Goal: Information Seeking & Learning: Learn about a topic

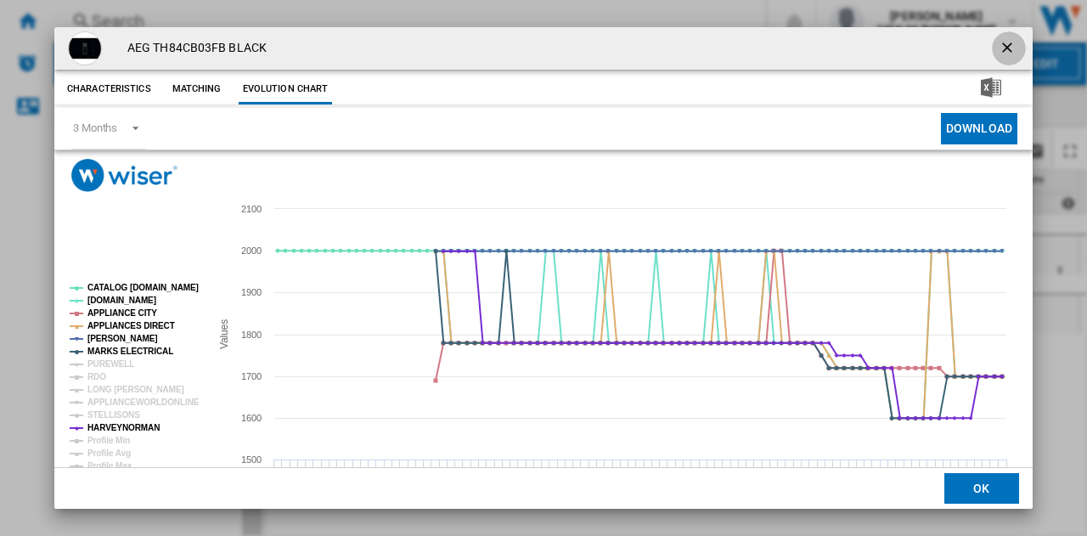
click at [999, 47] on ng-md-icon "getI18NText('BUTTONS.CLOSE_DIALOG')" at bounding box center [1009, 49] width 20 height 20
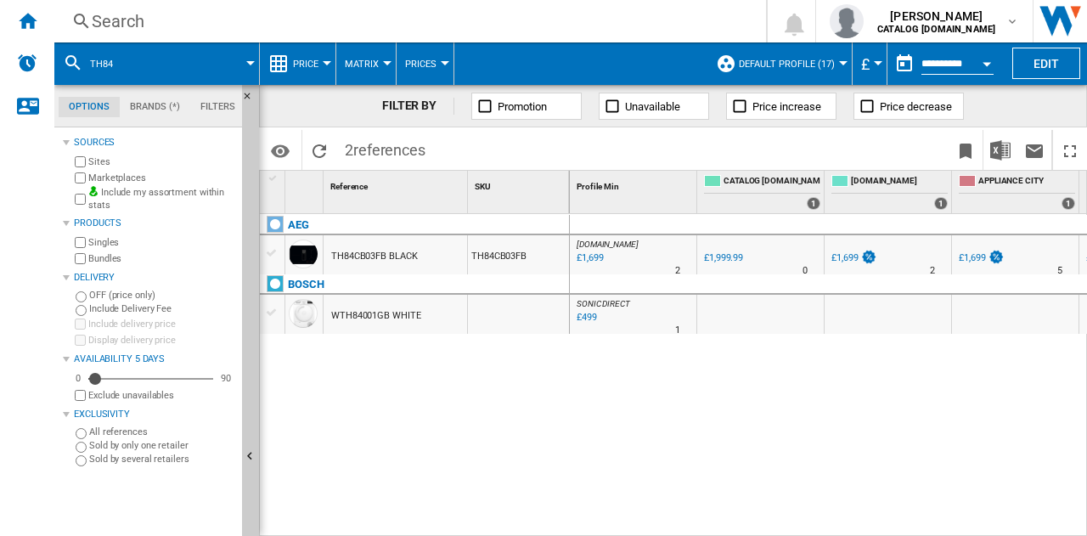
click at [140, 16] on div "Search" at bounding box center [407, 21] width 630 height 24
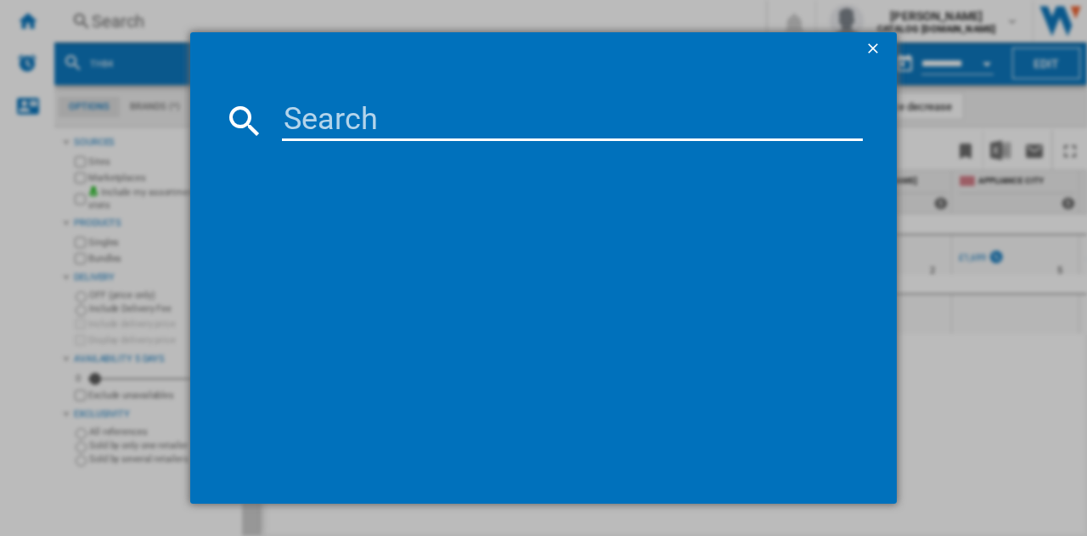
type input "LFR61944AD"
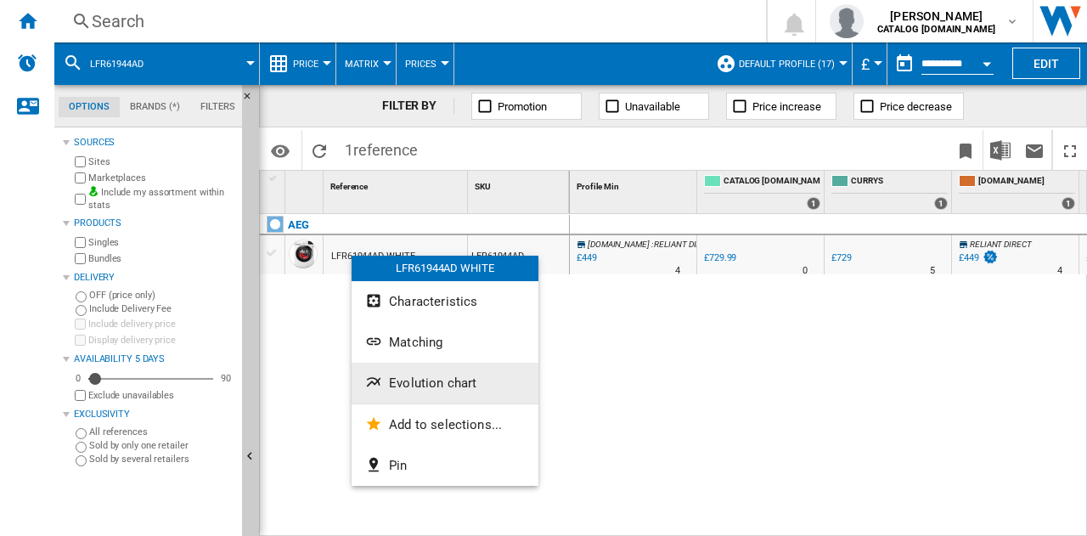
click at [421, 382] on span "Evolution chart" at bounding box center [432, 382] width 87 height 15
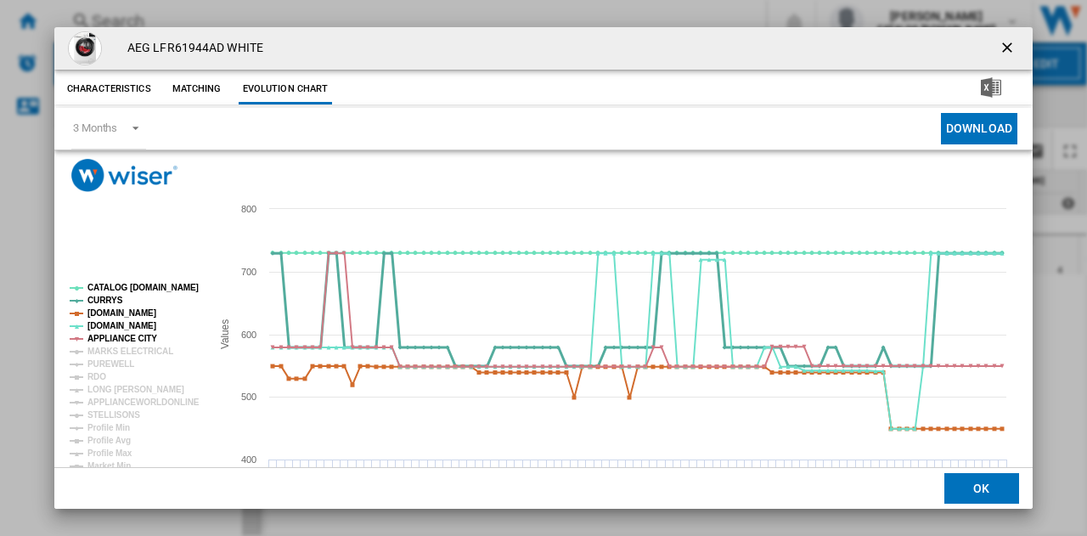
click at [100, 301] on tspan "CURRYS" at bounding box center [105, 300] width 36 height 9
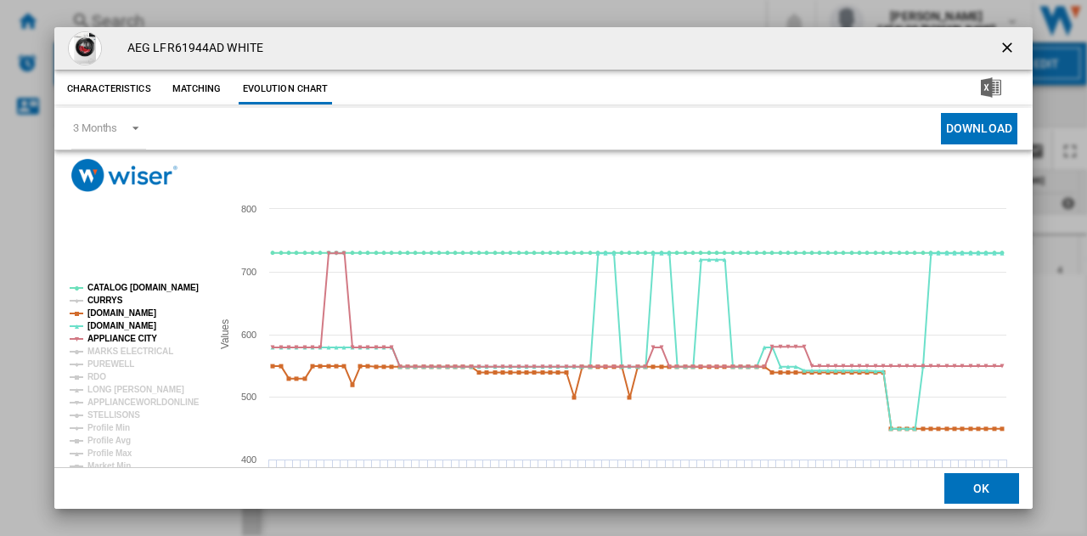
click at [104, 301] on tspan "CURRYS" at bounding box center [105, 300] width 36 height 9
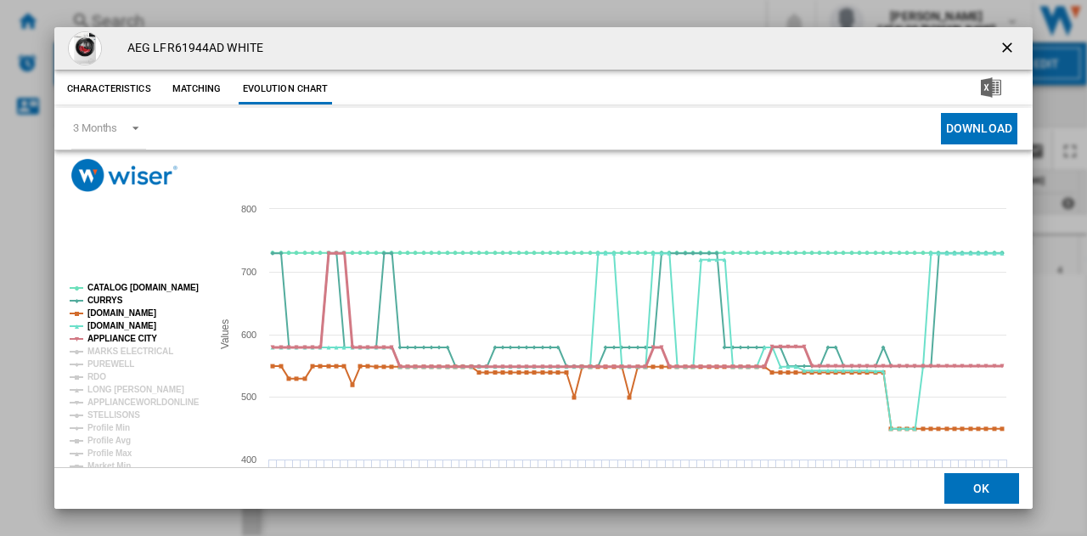
click at [104, 337] on tspan "APPLIANCE CITY" at bounding box center [122, 338] width 70 height 9
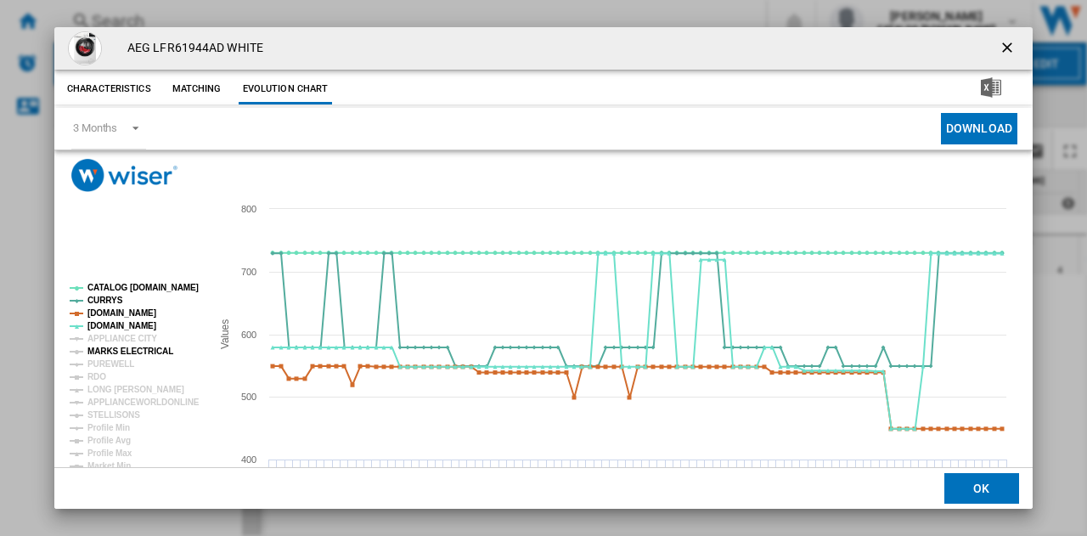
click at [115, 352] on tspan "MARKS ELECTRICAL" at bounding box center [130, 350] width 86 height 9
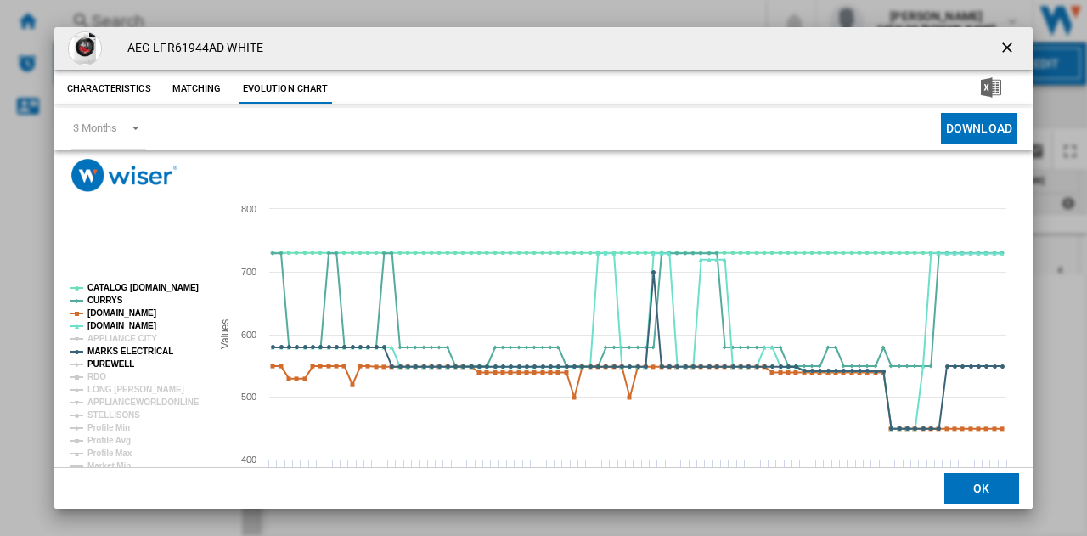
drag, startPoint x: 115, startPoint y: 359, endPoint x: 104, endPoint y: 369, distance: 14.4
click at [114, 362] on g "CATALOG [DOMAIN_NAME] CURRYS [DOMAIN_NAME] [DOMAIN_NAME] APPLIANCE CITY MARKS E…" at bounding box center [135, 389] width 130 height 213
